Goal: Task Accomplishment & Management: Use online tool/utility

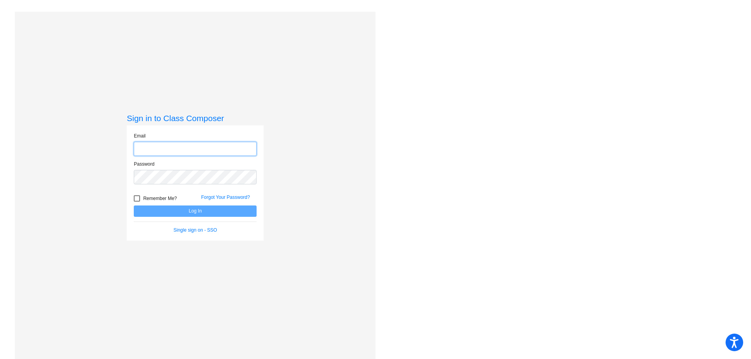
type input "[EMAIL_ADDRESS][PERSON_NAME][DOMAIN_NAME]"
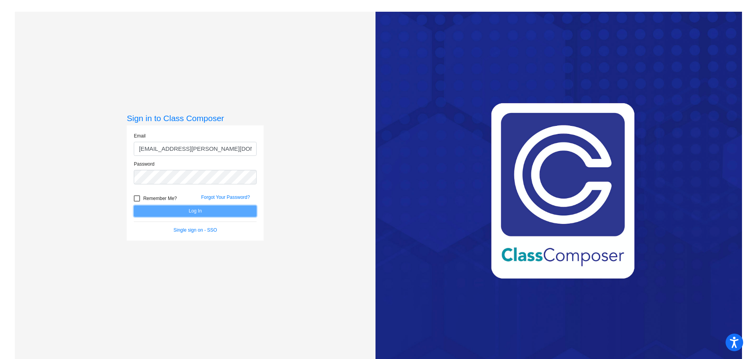
click at [210, 215] on button "Log In" at bounding box center [195, 211] width 123 height 11
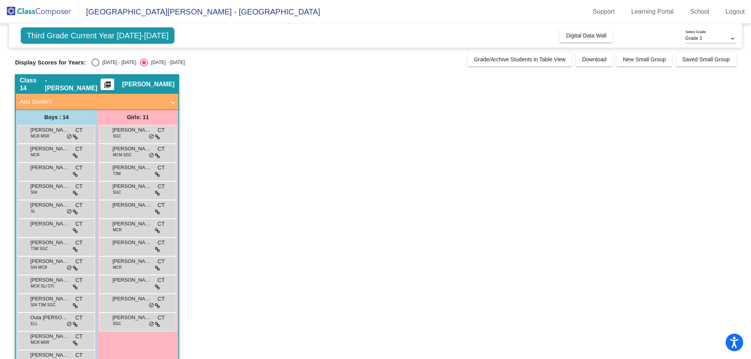
click at [94, 65] on div "Select an option" at bounding box center [96, 63] width 8 height 8
click at [95, 66] on input "[DATE] - [DATE]" at bounding box center [95, 66] width 0 height 0
radio input "true"
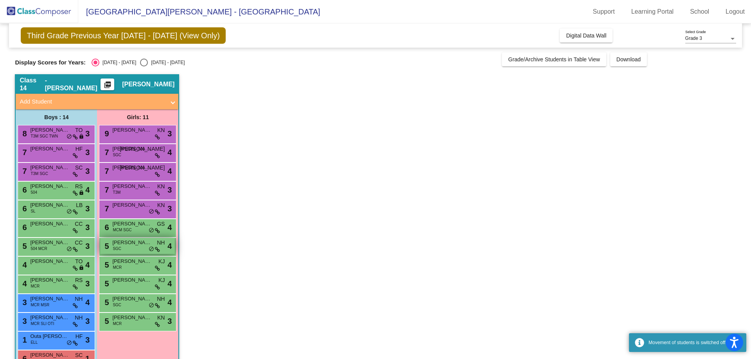
click at [124, 246] on span "[PERSON_NAME]" at bounding box center [131, 243] width 39 height 8
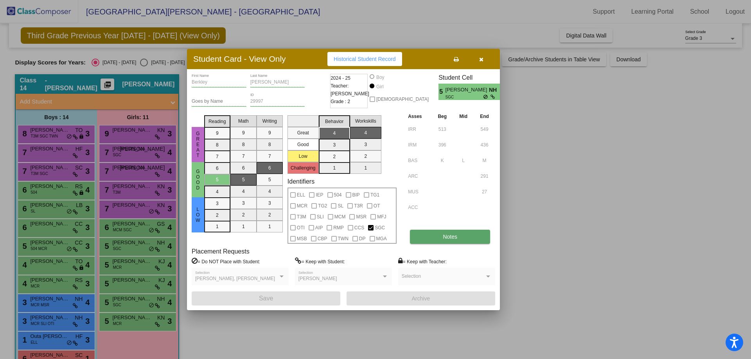
click at [440, 240] on button "Notes" at bounding box center [450, 237] width 80 height 14
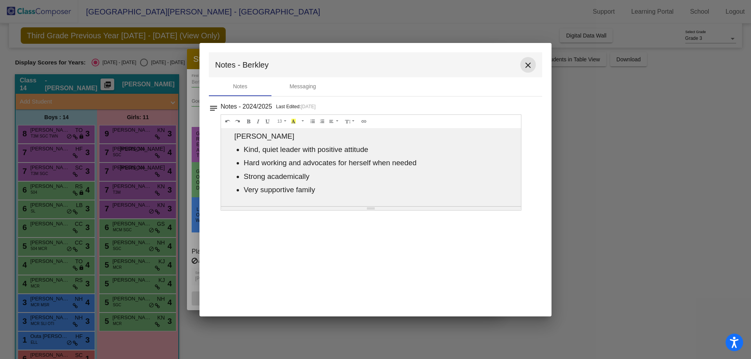
click at [530, 65] on mat-icon "close" at bounding box center [527, 65] width 9 height 9
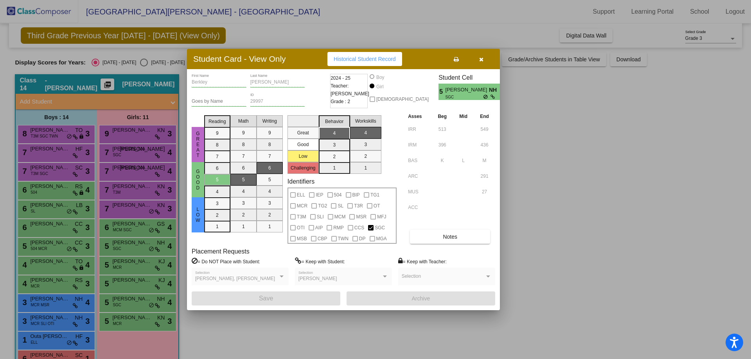
click at [482, 60] on icon "button" at bounding box center [481, 59] width 4 height 5
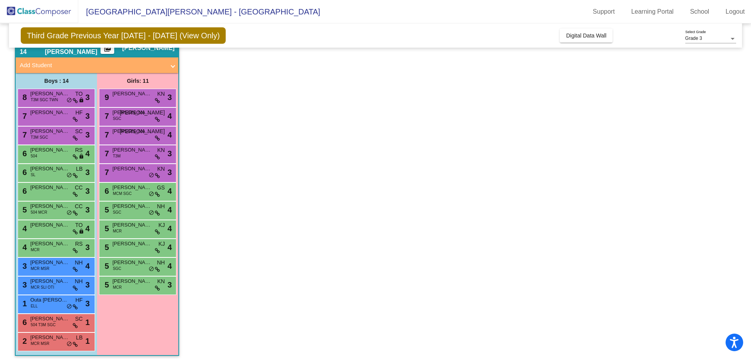
scroll to position [41, 0]
